Goal: Navigation & Orientation: Find specific page/section

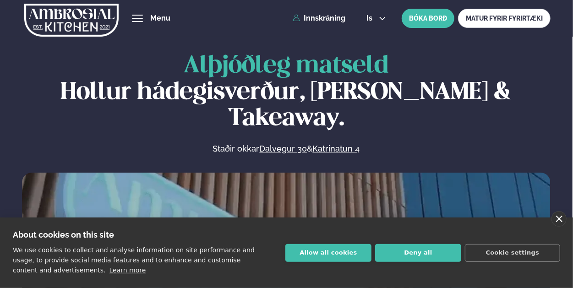
click at [558, 220] on link "close" at bounding box center [559, 219] width 15 height 16
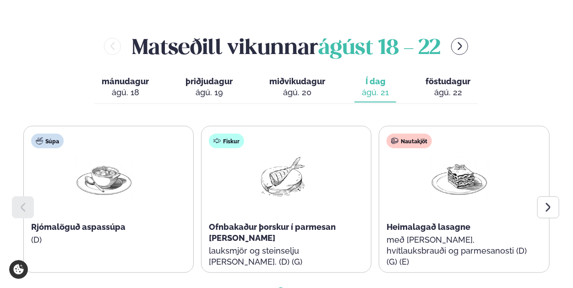
scroll to position [384, 0]
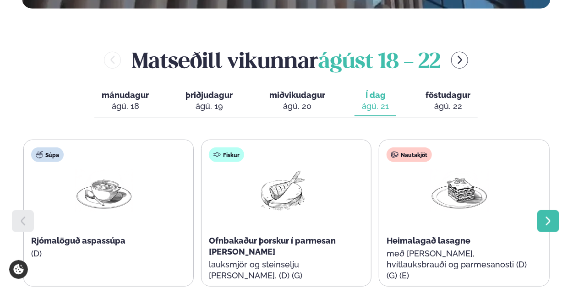
click at [551, 216] on icon at bounding box center [548, 221] width 11 height 11
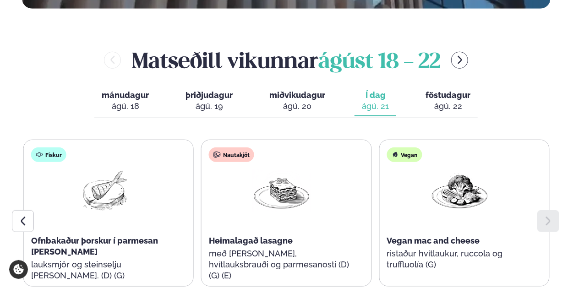
click at [551, 216] on icon at bounding box center [548, 221] width 11 height 11
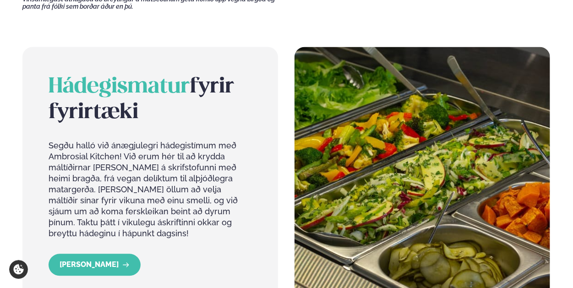
scroll to position [825, 0]
click at [99, 254] on link "[PERSON_NAME]" at bounding box center [95, 265] width 92 height 22
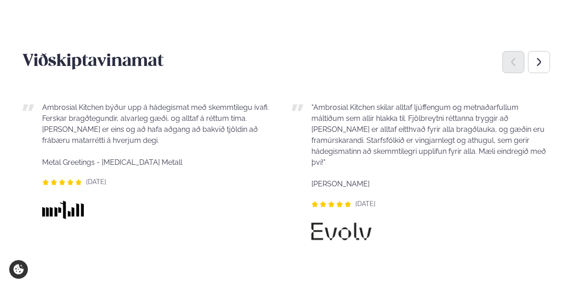
scroll to position [693, 0]
click at [547, 63] on div "Next slide" at bounding box center [540, 62] width 22 height 22
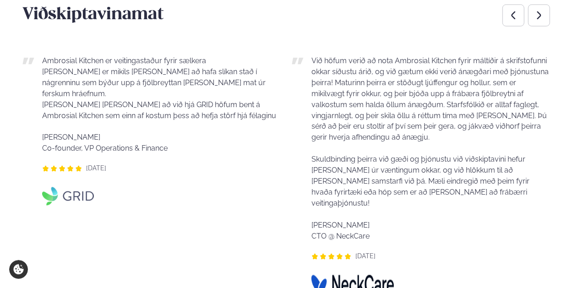
scroll to position [739, 0]
click at [539, 19] on icon "Next slide" at bounding box center [539, 15] width 10 height 10
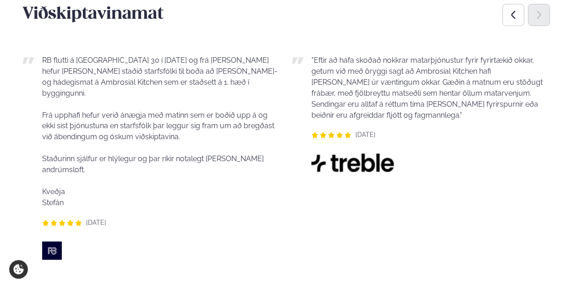
click at [539, 19] on icon "Next slide" at bounding box center [539, 15] width 10 height 10
click at [513, 24] on div "Previous slide" at bounding box center [514, 15] width 22 height 22
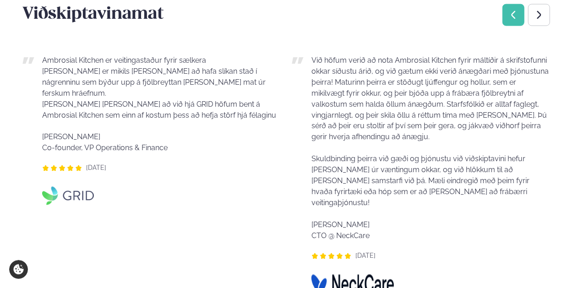
click at [513, 24] on div "Previous slide" at bounding box center [514, 15] width 22 height 22
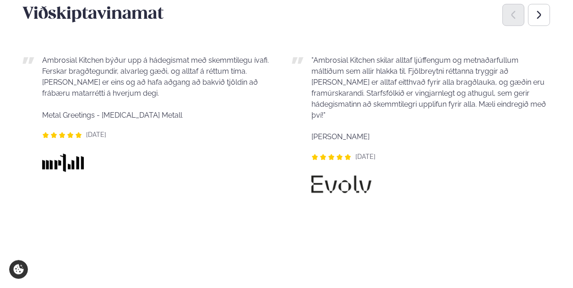
click at [513, 24] on div "Previous slide" at bounding box center [514, 15] width 22 height 22
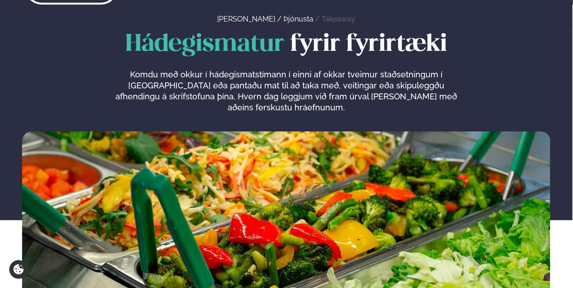
scroll to position [0, 0]
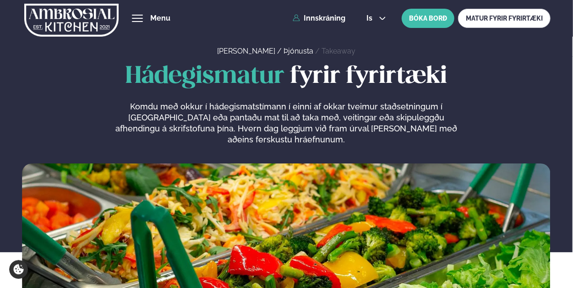
click at [140, 22] on button "hamburger" at bounding box center [137, 18] width 11 height 11
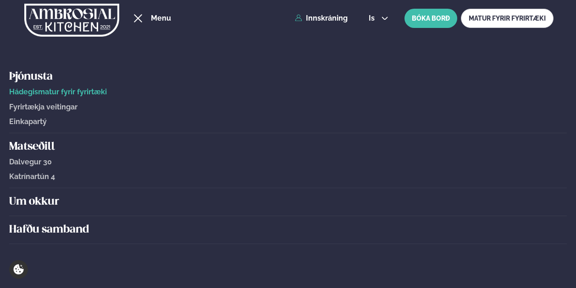
click at [66, 106] on span "Fyrirtækja veitingar" at bounding box center [43, 107] width 68 height 9
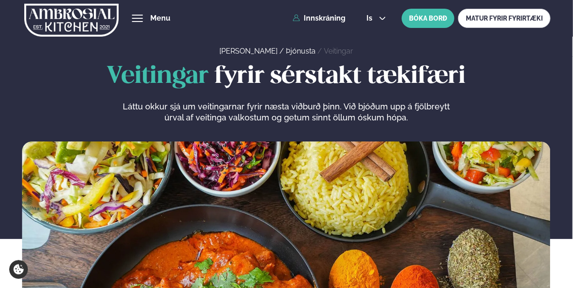
click at [64, 20] on img at bounding box center [71, 20] width 95 height 38
